Goal: Information Seeking & Learning: Learn about a topic

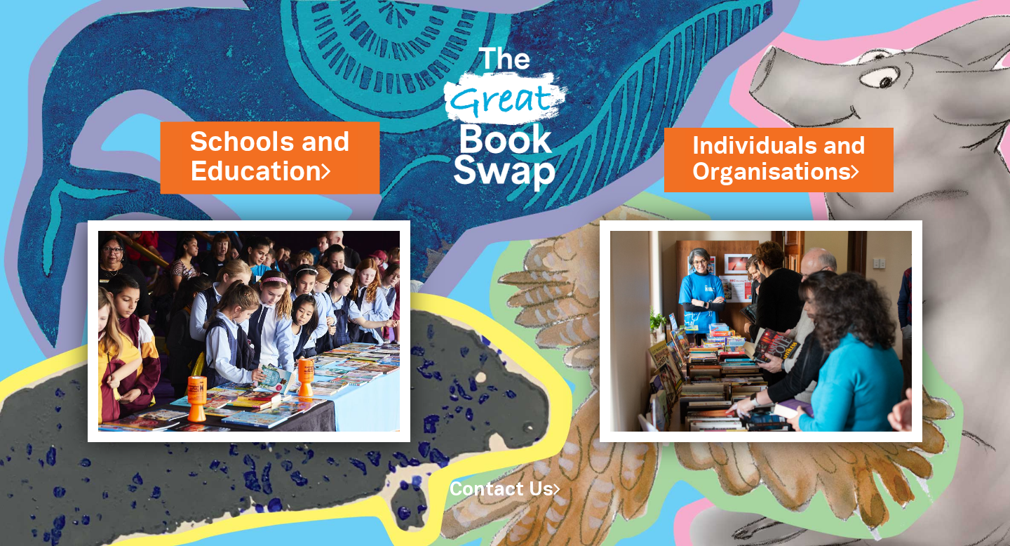
click at [277, 151] on link "Schools and Education" at bounding box center [269, 157] width 161 height 67
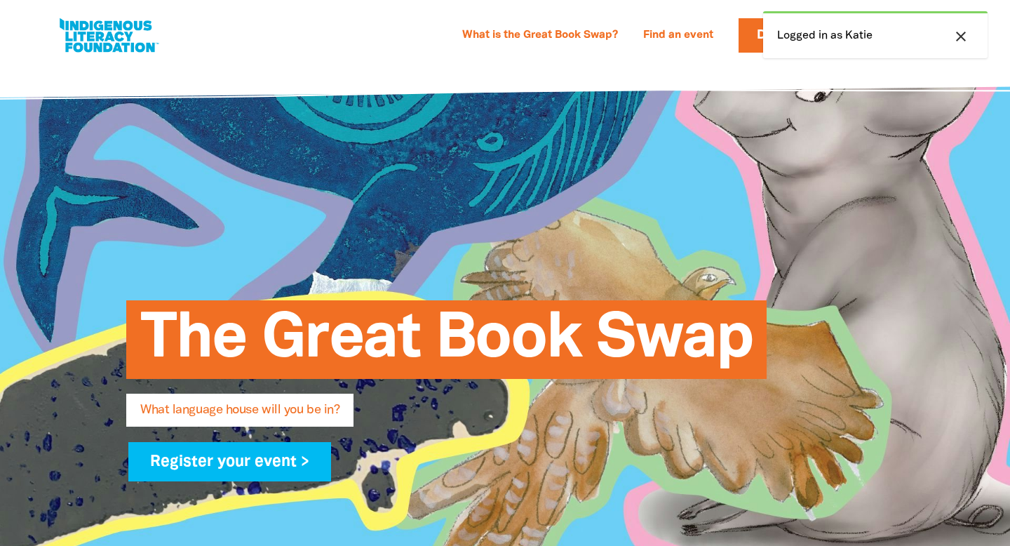
select select "primary-school"
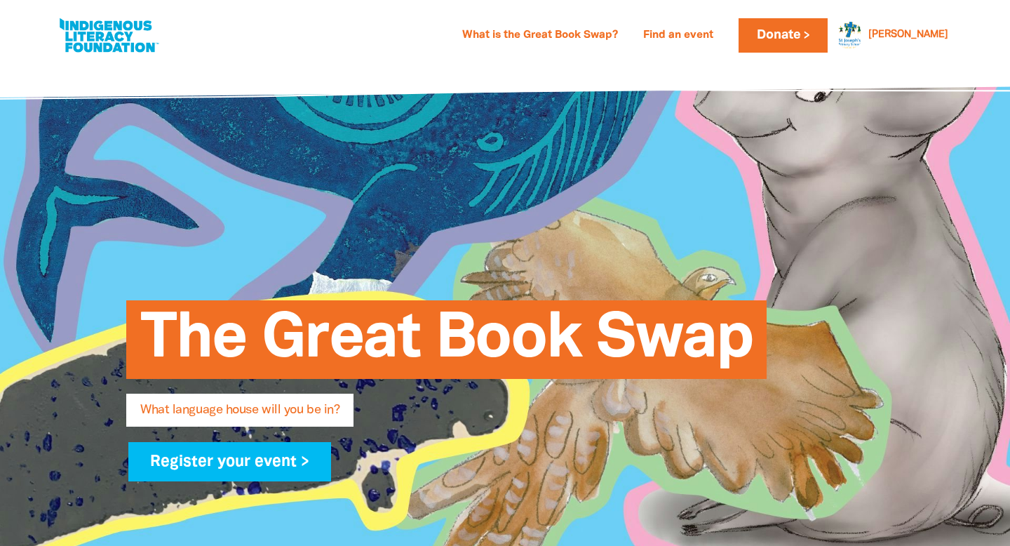
select select "primary-school"
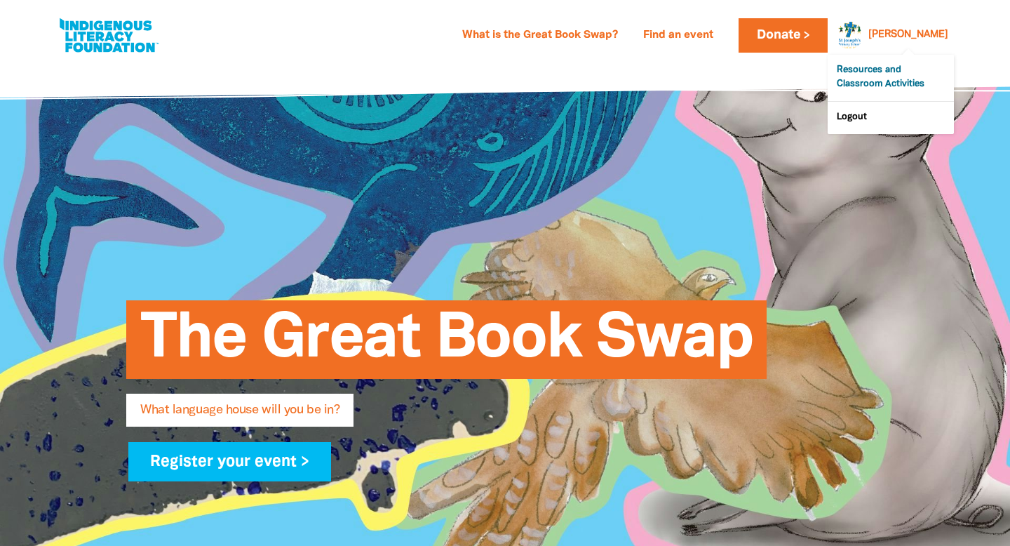
click at [880, 81] on link "Resources and Classroom Activities" at bounding box center [891, 78] width 126 height 46
